Goal: Navigation & Orientation: Find specific page/section

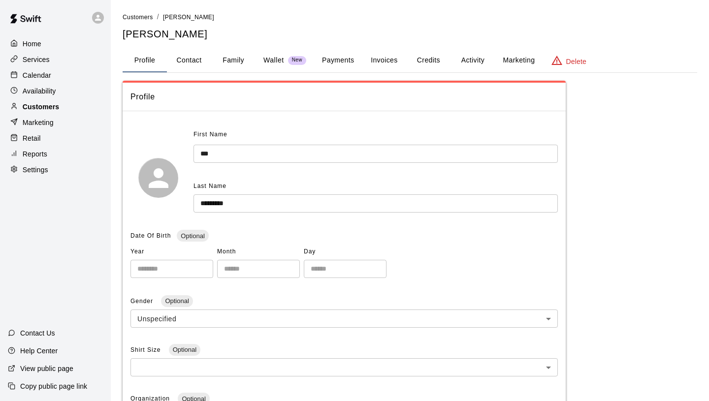
click at [59, 105] on p "Customers" at bounding box center [41, 107] width 36 height 10
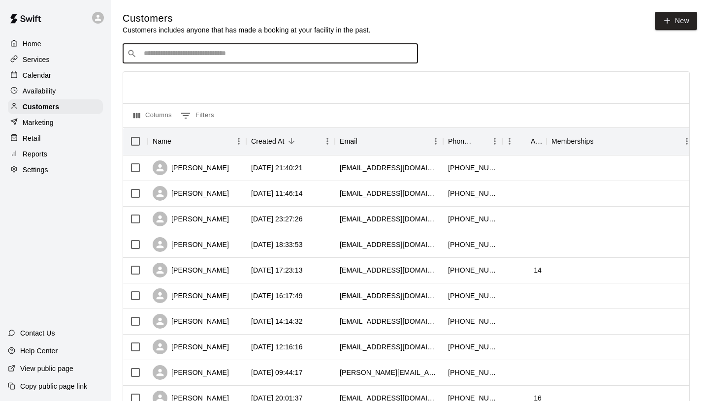
click at [226, 51] on input "Search customers by name or email" at bounding box center [277, 54] width 273 height 10
type input "*****"
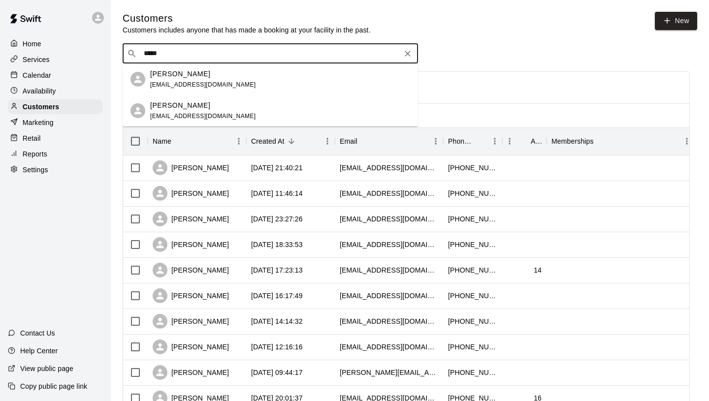
click at [220, 80] on div "[PERSON_NAME] [EMAIL_ADDRESS][DOMAIN_NAME]" at bounding box center [203, 79] width 106 height 21
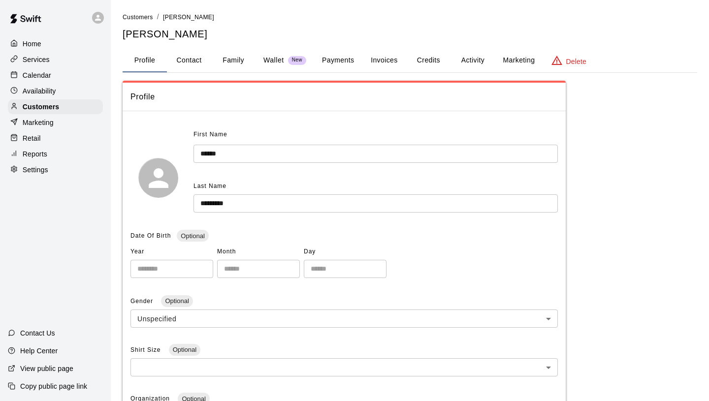
click at [340, 65] on button "Payments" at bounding box center [338, 61] width 48 height 24
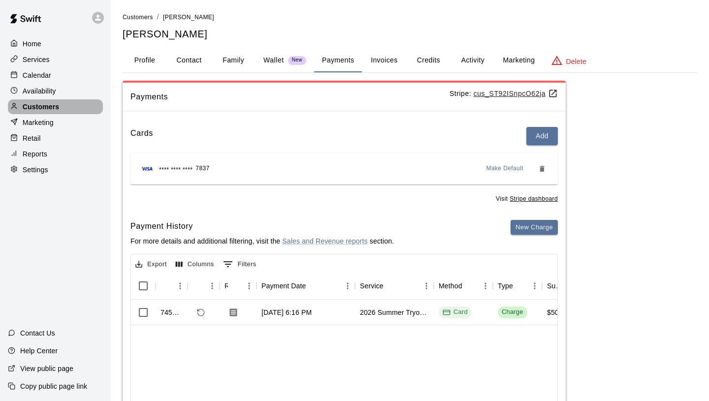
click at [80, 103] on div "Customers" at bounding box center [55, 106] width 95 height 15
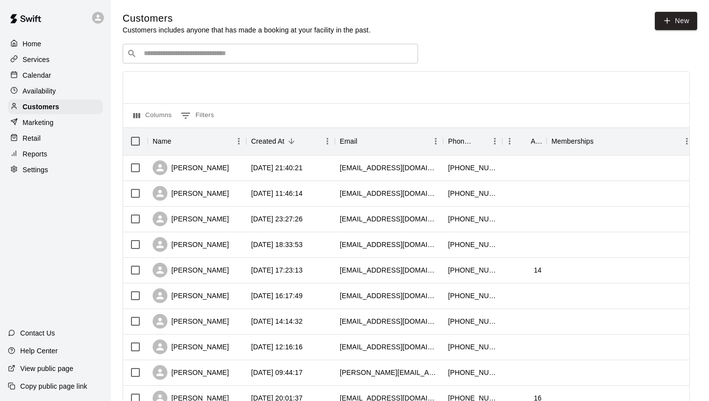
click at [50, 173] on div "Settings" at bounding box center [55, 170] width 95 height 15
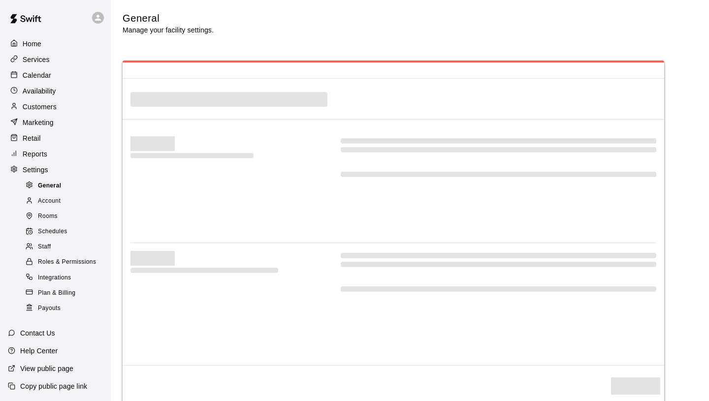
select select "**"
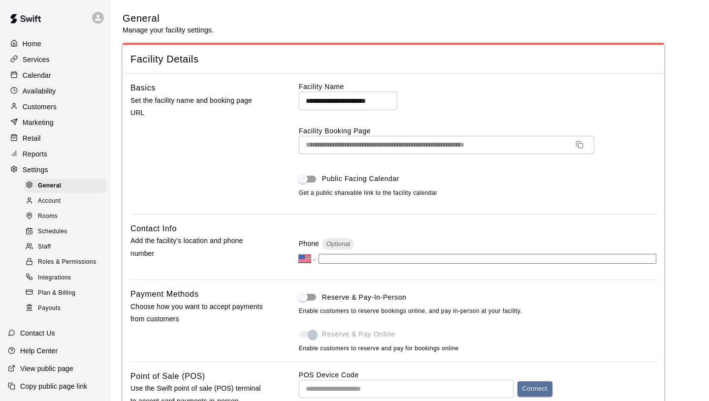
click at [55, 169] on div "Settings" at bounding box center [55, 170] width 95 height 15
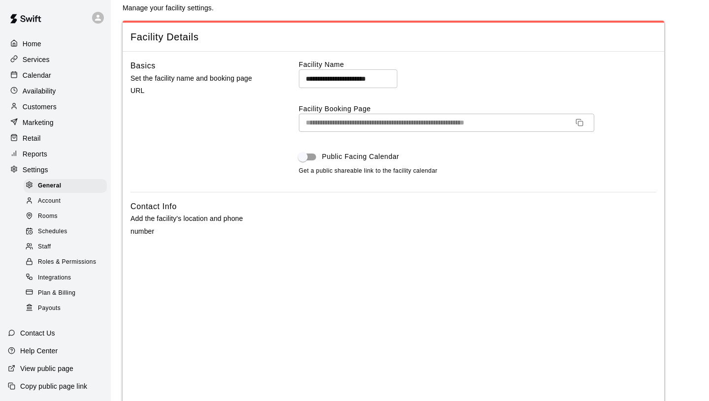
scroll to position [31, 0]
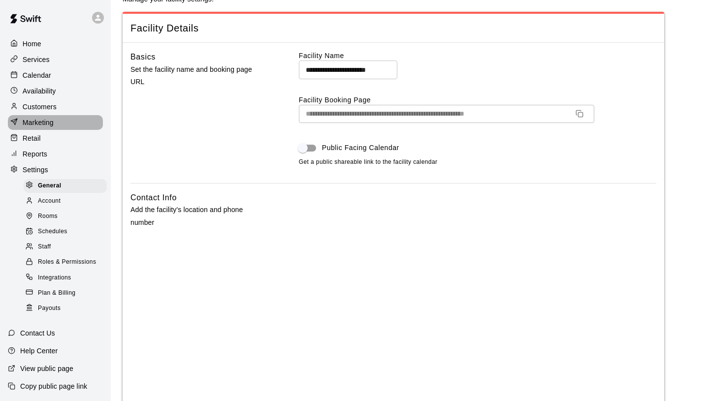
click at [55, 125] on div "Marketing" at bounding box center [55, 122] width 95 height 15
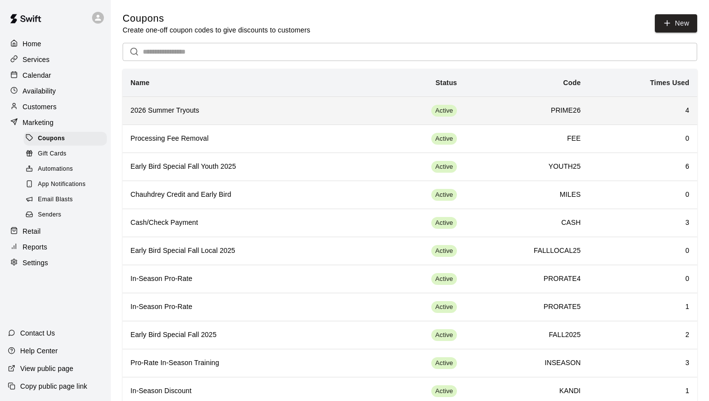
click at [362, 108] on td "Active" at bounding box center [413, 111] width 103 height 28
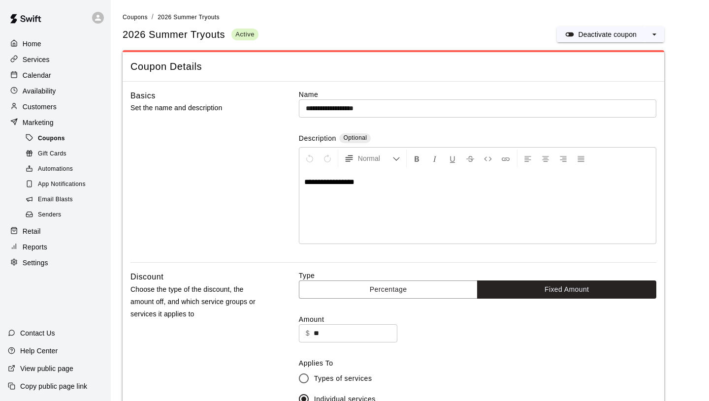
click at [67, 142] on div "Coupons" at bounding box center [65, 139] width 83 height 14
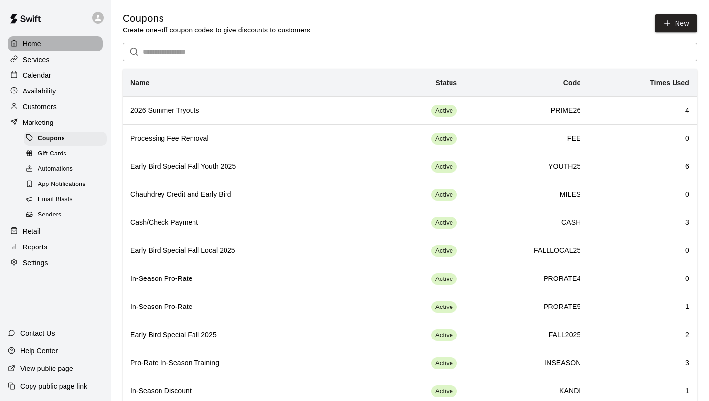
click at [43, 42] on div "Home" at bounding box center [55, 43] width 95 height 15
